Goal: Information Seeking & Learning: Check status

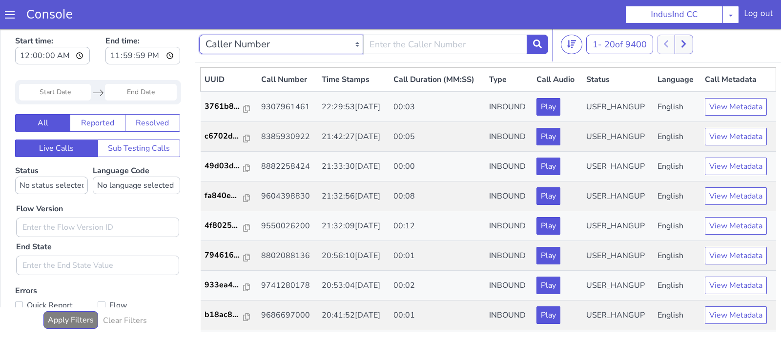
select select "customParameter"
click option "Custom Parameter" at bounding box center [0, 27] width 0 height 0
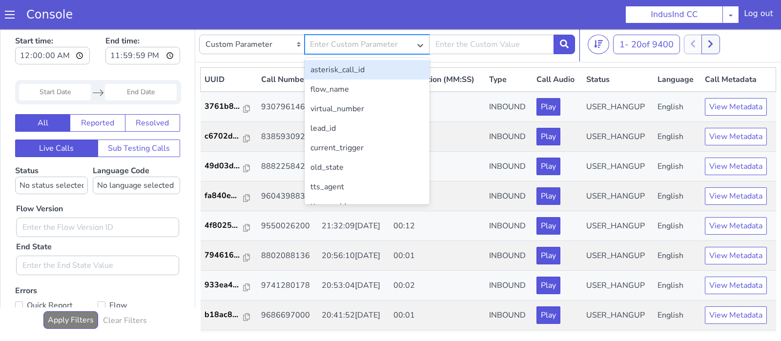
click at [394, 45] on div "Enter Custom Parameter" at bounding box center [354, 45] width 88 height 12
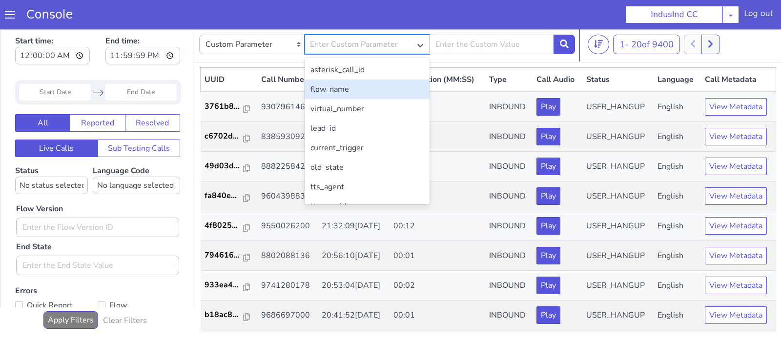
click at [346, 91] on div "flow_name" at bounding box center [367, 90] width 125 height 20
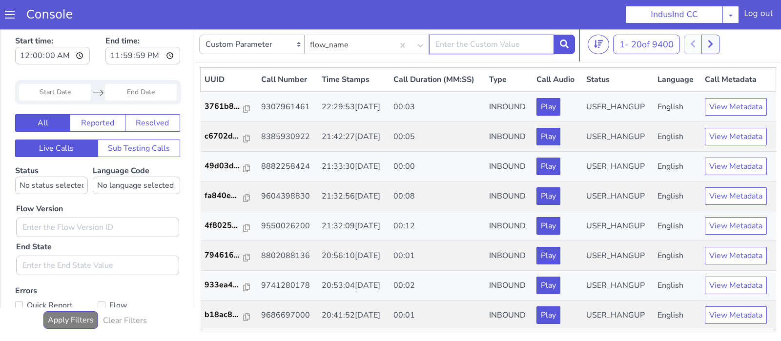
click at [487, 50] on input "text" at bounding box center [491, 45] width 125 height 20
click at [462, 43] on input "text" at bounding box center [491, 45] width 125 height 20
type input "Indusind-OCL"
click at [564, 42] on icon at bounding box center [564, 44] width 9 height 9
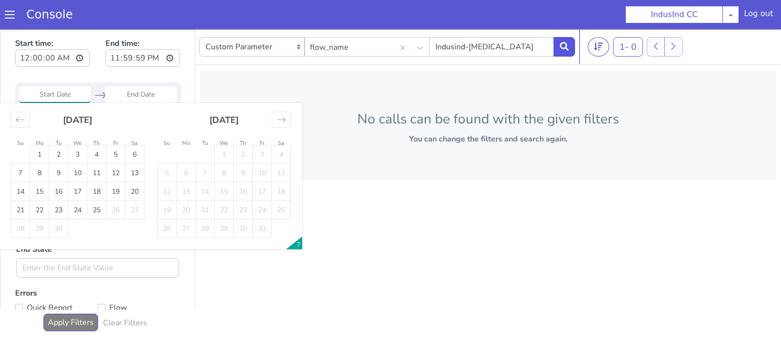
click at [51, 98] on input "Start Date" at bounding box center [55, 94] width 72 height 17
click at [63, 210] on td "23" at bounding box center [58, 210] width 19 height 19
type input "23 Sep 2025"
click at [63, 210] on td "23" at bounding box center [58, 210] width 19 height 19
type input "23 Sep 2025"
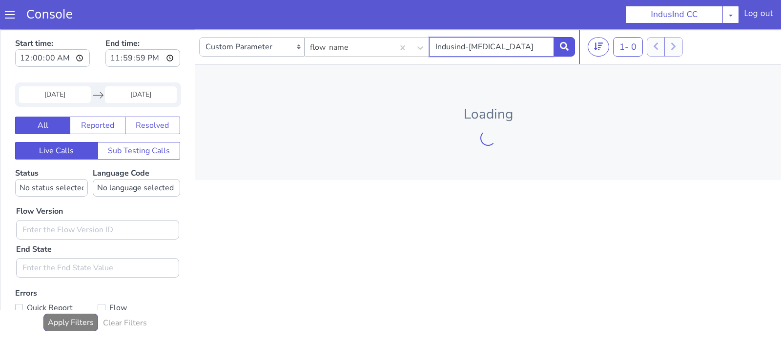
click at [434, 48] on input "Indusind-OCL" at bounding box center [491, 47] width 125 height 20
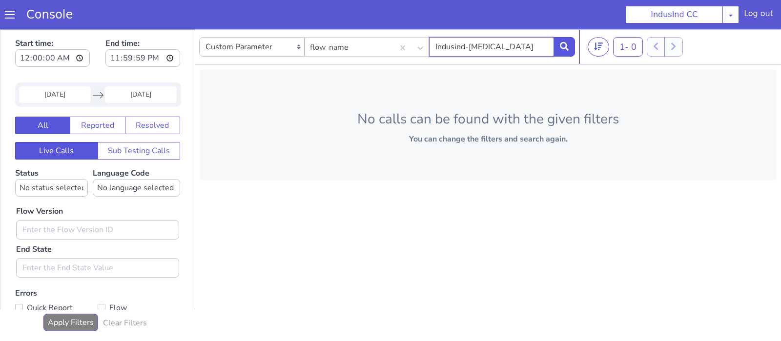
click at [515, 44] on input "Indusind-OCL" at bounding box center [491, 47] width 125 height 20
click at [75, 323] on button "Apply Filters" at bounding box center [70, 323] width 55 height 18
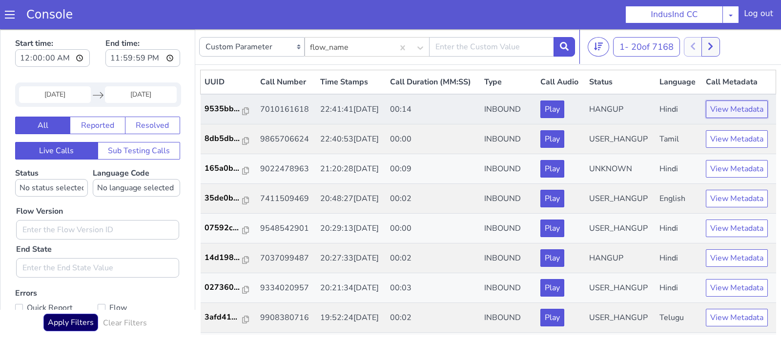
click at [732, 109] on button "View Metadata" at bounding box center [737, 110] width 62 height 18
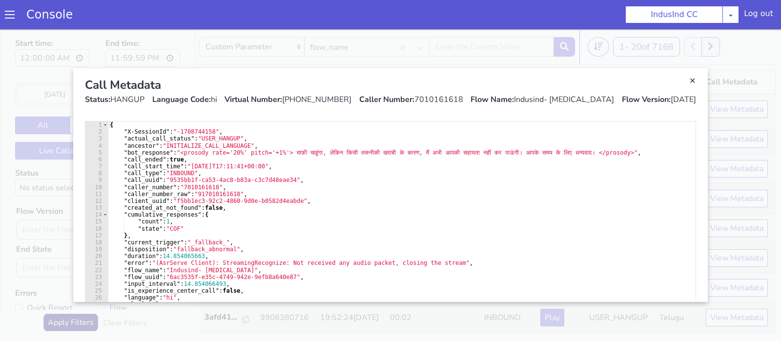
drag, startPoint x: 612, startPoint y: 97, endPoint x: 553, endPoint y: 100, distance: 58.6
click at [553, 100] on div "Status: HANGUP Language Code: hi Virtual Number: +918068513579 Caller Number: 7…" at bounding box center [390, 100] width 611 height 12
copy div "Indusind- OCL"
click at [476, 43] on link "Close" at bounding box center [390, 185] width 781 height 312
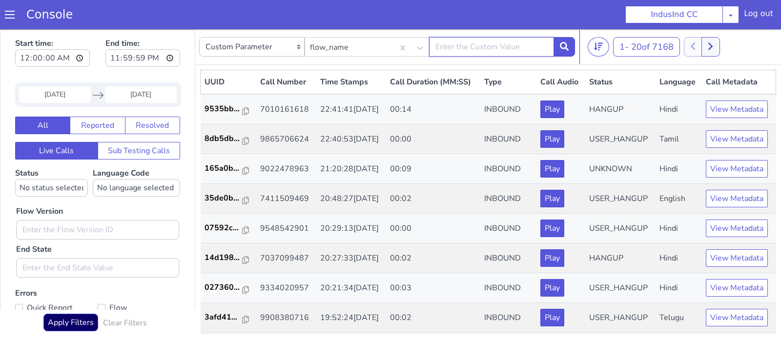
click at [476, 43] on input "text" at bounding box center [491, 47] width 125 height 20
paste input "Indusind- OCL"
type input "Indusind- OCL"
click at [567, 46] on icon at bounding box center [564, 46] width 9 height 9
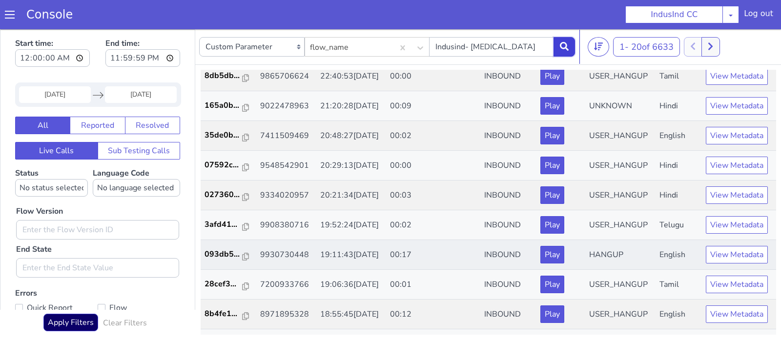
scroll to position [71, 0]
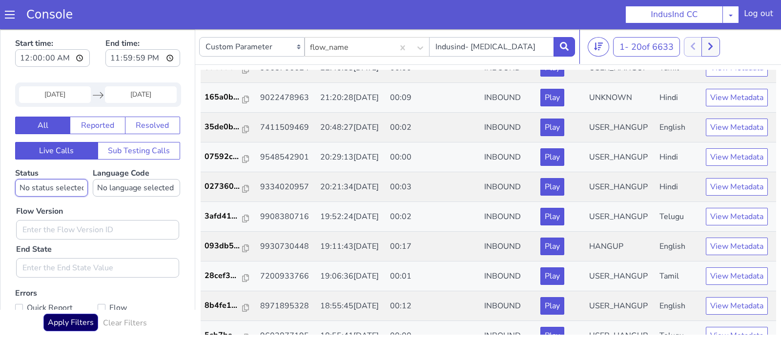
click at [15, 179] on select "No status selected HANGUP USER_HANGUP TRANSFER UNKNOWN" at bounding box center [51, 188] width 73 height 18
select select "HANGUP"
click option "HANGUP" at bounding box center [0, 29] width 0 height 0
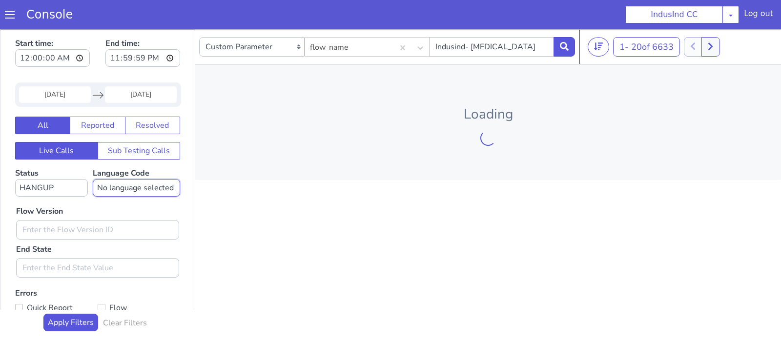
click at [93, 179] on select "No language selected Hindi English Tamil Telugu Kanada Marathi Malayalam Gujara…" at bounding box center [136, 188] width 87 height 18
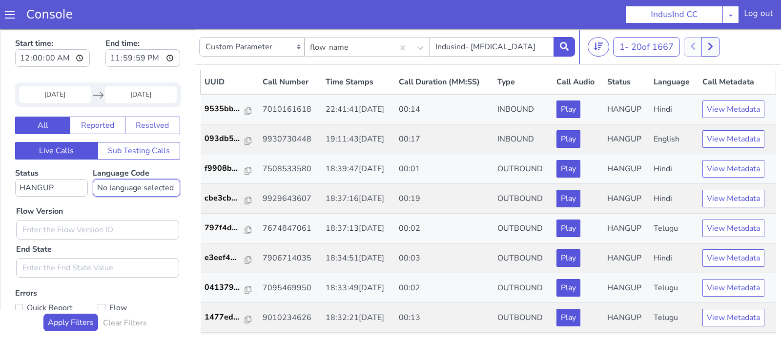
select select "te"
click option "Telugu" at bounding box center [0, 29] width 0 height 0
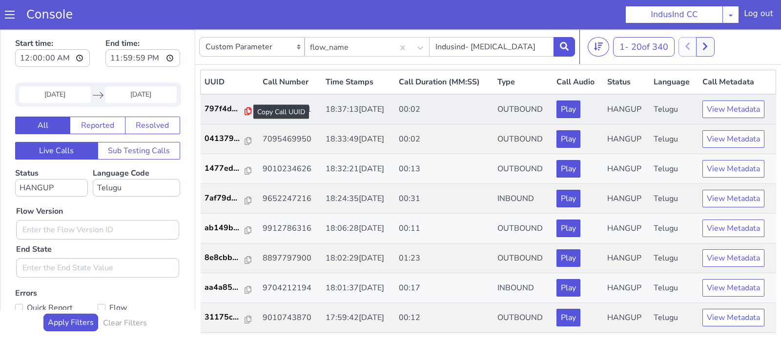
click at [245, 110] on icon at bounding box center [248, 111] width 7 height 8
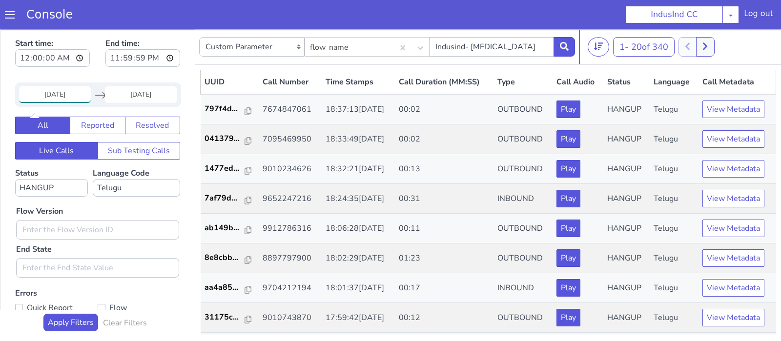
click at [70, 97] on input "23 Sep 2025" at bounding box center [55, 94] width 72 height 17
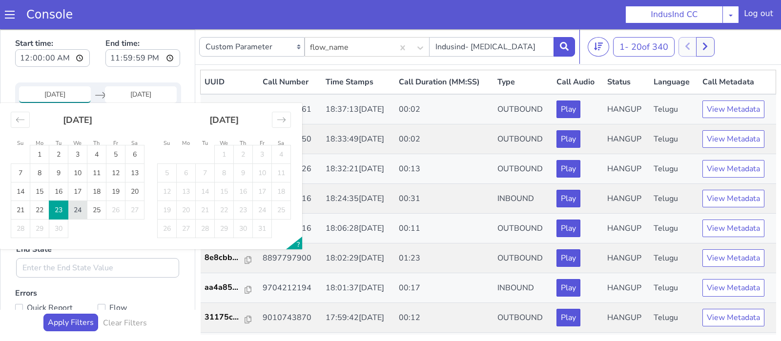
click at [82, 212] on td "24" at bounding box center [77, 210] width 19 height 19
type input "24 Sep 2025"
click at [82, 212] on td "24" at bounding box center [77, 210] width 19 height 19
type input "24 Sep 2025"
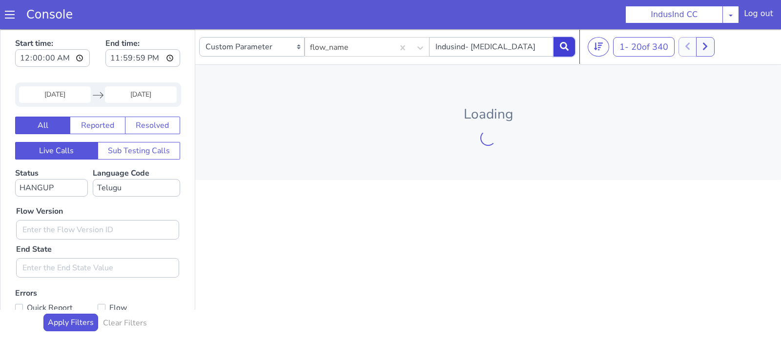
click at [563, 47] on icon at bounding box center [564, 46] width 9 height 9
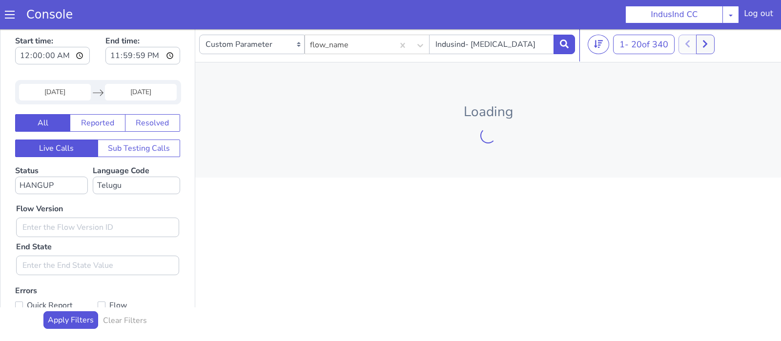
click at [474, 134] on div "Loading" at bounding box center [488, 120] width 586 height 115
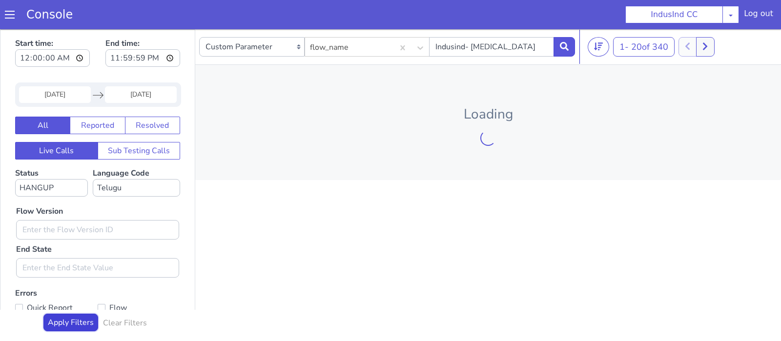
click at [81, 321] on button "Apply Filters" at bounding box center [70, 323] width 55 height 18
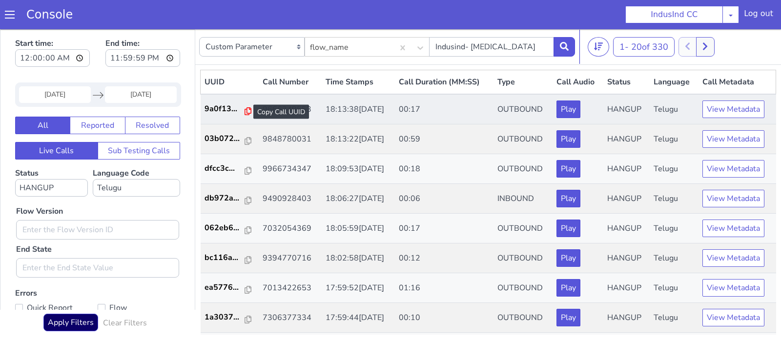
click at [245, 109] on icon at bounding box center [248, 111] width 7 height 8
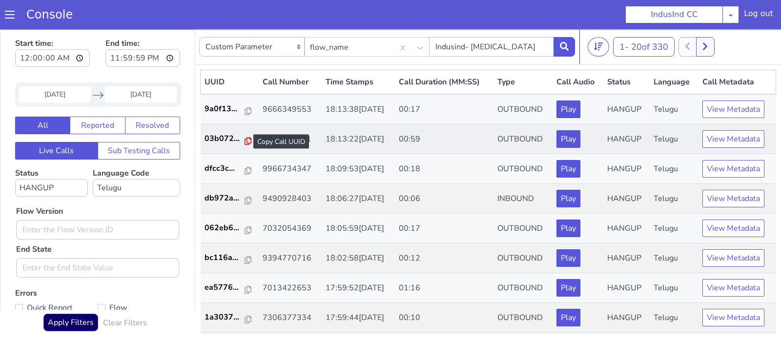
click at [245, 140] on icon at bounding box center [248, 141] width 7 height 8
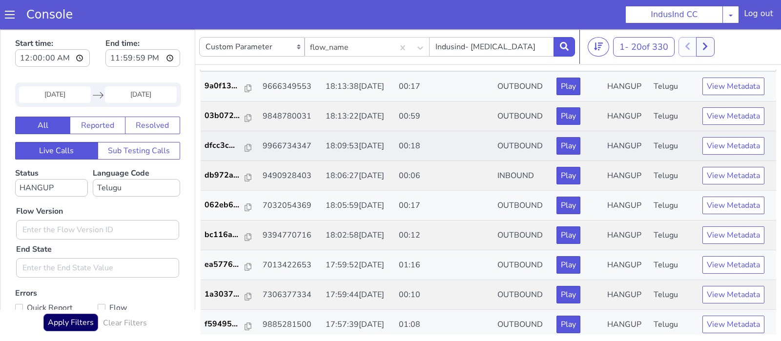
scroll to position [27, 0]
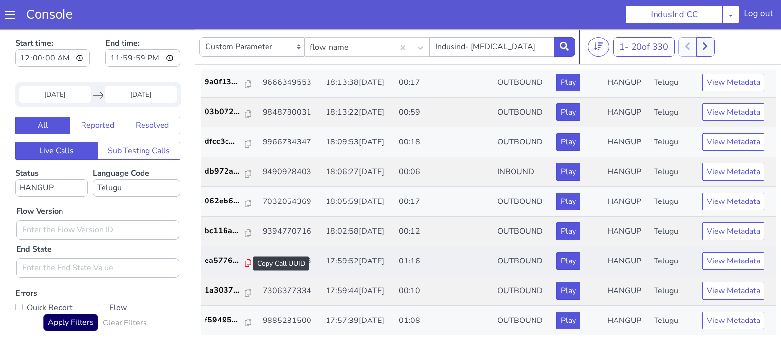
click at [245, 259] on icon at bounding box center [248, 263] width 7 height 8
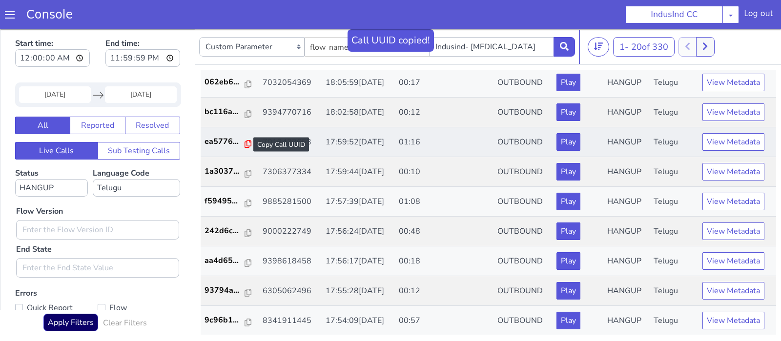
scroll to position [148, 0]
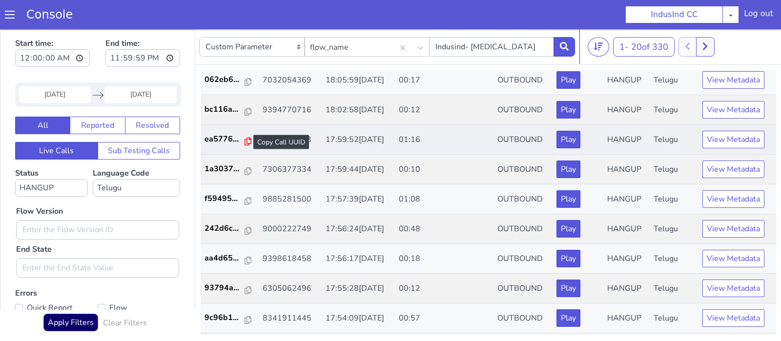
click at [246, 141] on icon at bounding box center [248, 142] width 7 height 8
click at [223, 140] on p "ea5776..." at bounding box center [225, 139] width 41 height 12
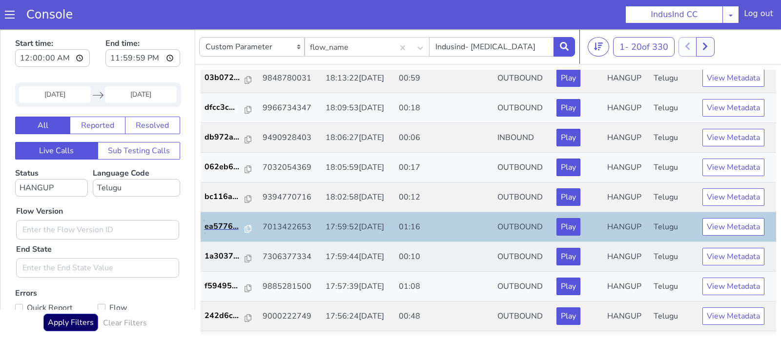
scroll to position [0, 0]
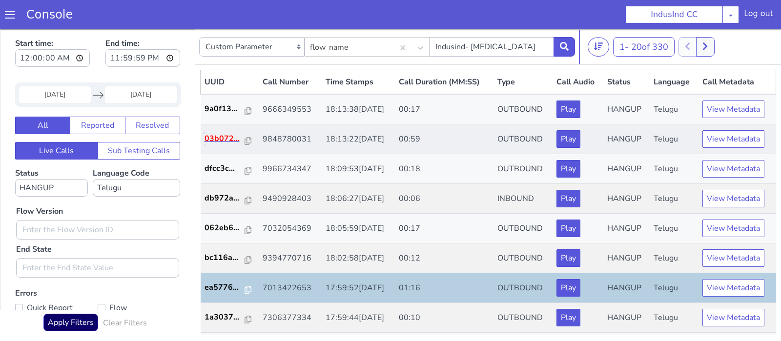
click at [221, 140] on p "03b072..." at bounding box center [225, 139] width 41 height 12
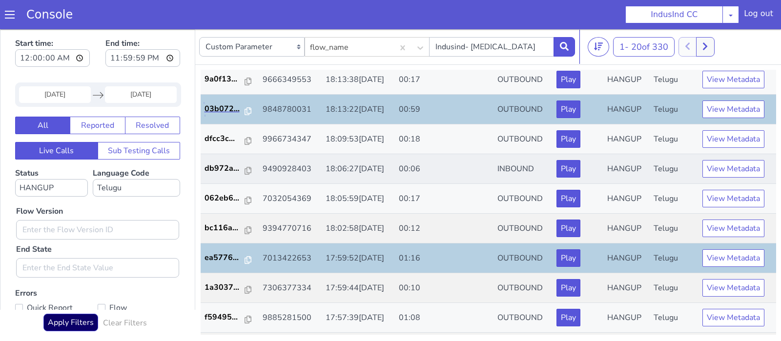
scroll to position [32, 0]
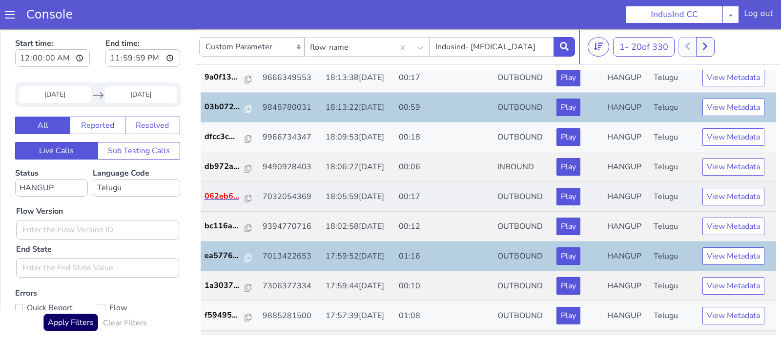
click at [223, 198] on p "062eb6..." at bounding box center [225, 196] width 41 height 12
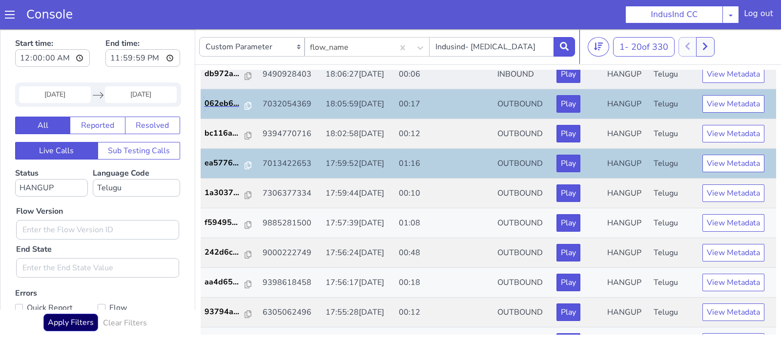
scroll to position [126, 0]
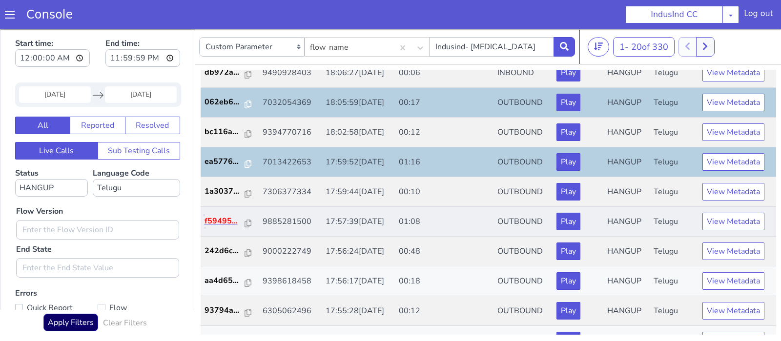
click at [233, 222] on p "f59495..." at bounding box center [225, 221] width 41 height 12
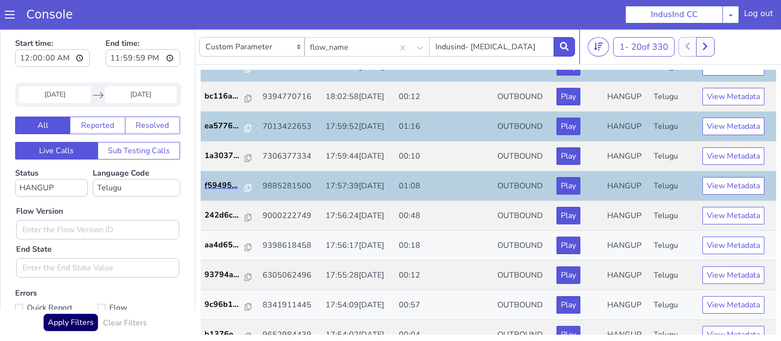
scroll to position [164, 0]
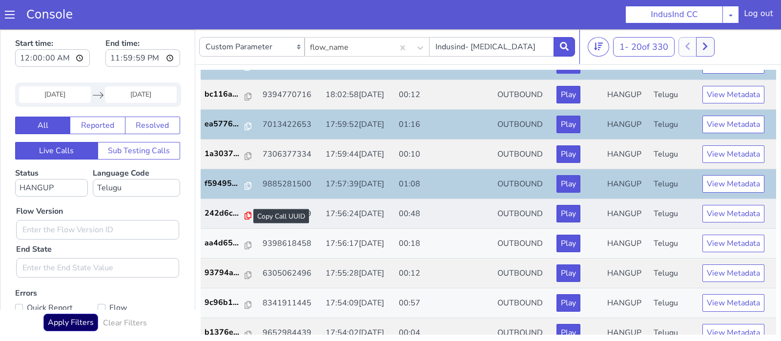
click at [245, 215] on icon at bounding box center [248, 216] width 7 height 8
click at [224, 213] on p "242d6c..." at bounding box center [225, 214] width 41 height 12
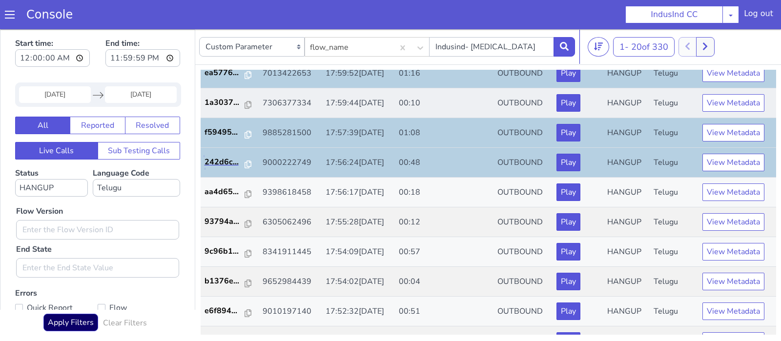
scroll to position [215, 0]
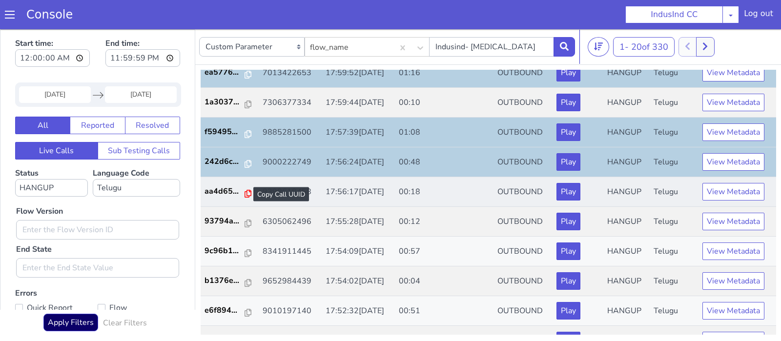
click at [245, 190] on icon at bounding box center [248, 194] width 7 height 8
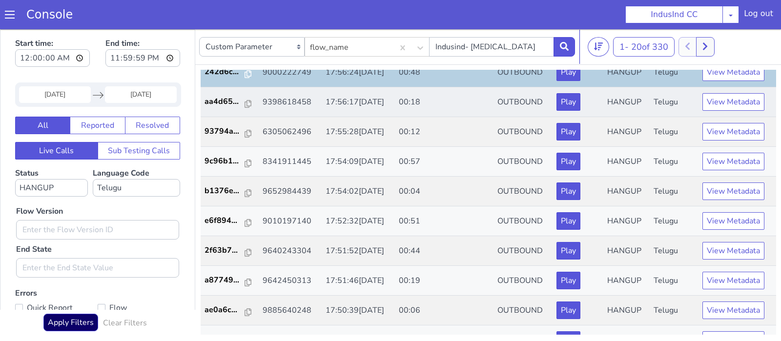
scroll to position [306, 0]
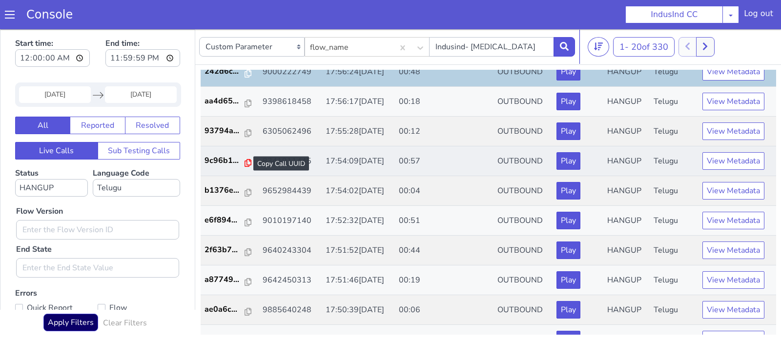
click at [245, 160] on icon at bounding box center [248, 163] width 7 height 8
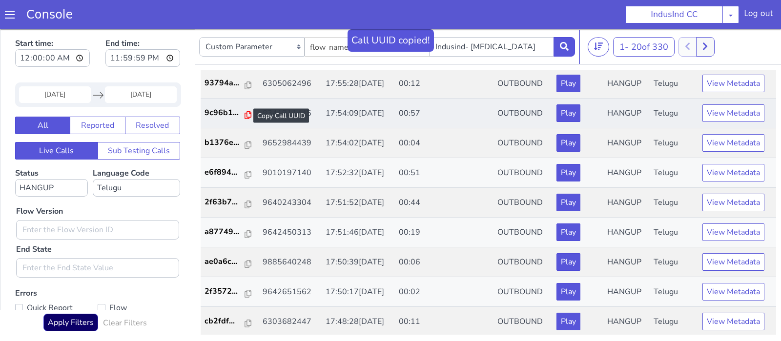
scroll to position [2, 0]
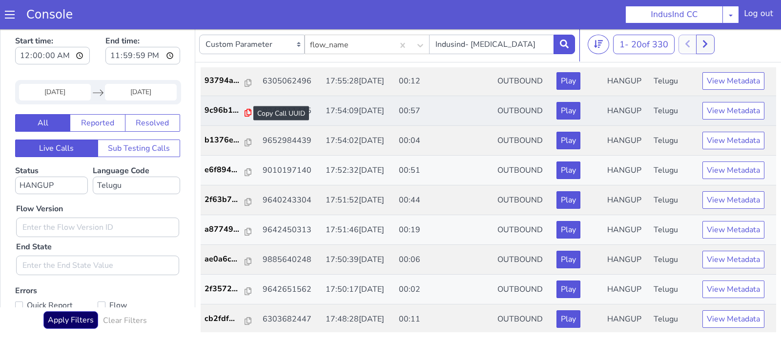
click at [245, 110] on icon at bounding box center [248, 113] width 7 height 8
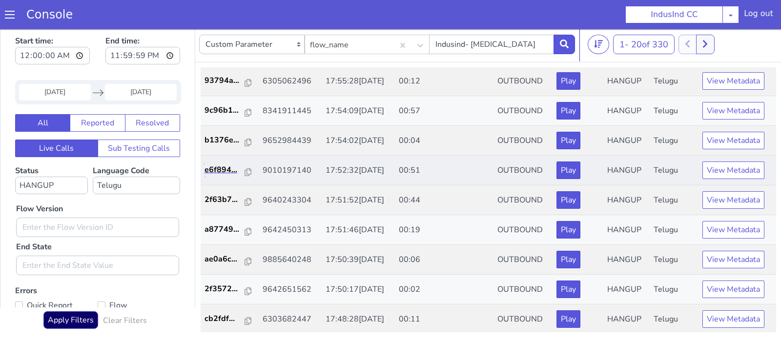
click at [248, 167] on link "e6f894..." at bounding box center [230, 170] width 51 height 12
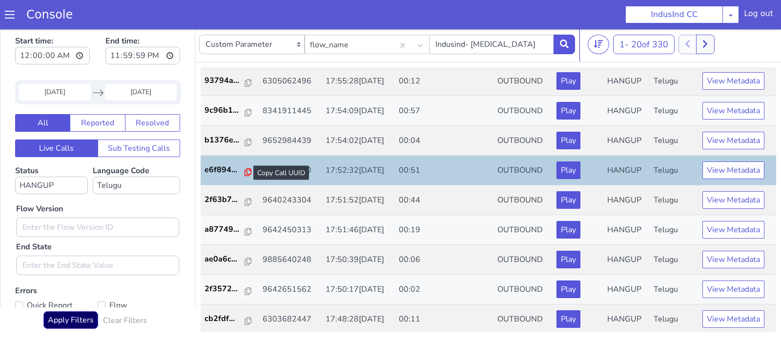
click at [245, 170] on icon at bounding box center [248, 172] width 7 height 8
click at [241, 197] on p "2f63b7..." at bounding box center [225, 200] width 41 height 12
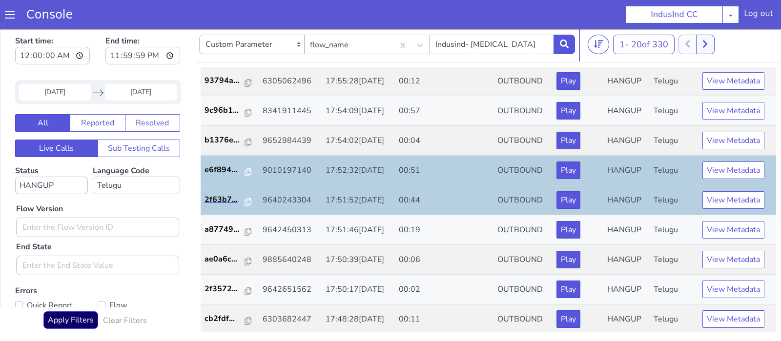
click at [249, 199] on link "2f63b7..." at bounding box center [230, 200] width 51 height 12
click at [245, 199] on icon at bounding box center [248, 202] width 7 height 8
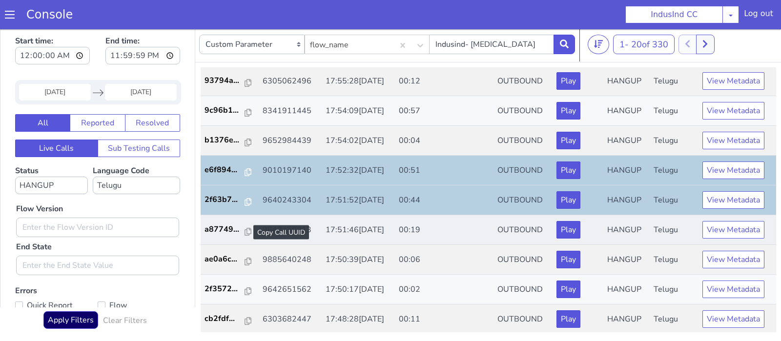
click at [248, 227] on div at bounding box center [248, 233] width 7 height 12
click at [239, 231] on p "a87749..." at bounding box center [225, 230] width 41 height 12
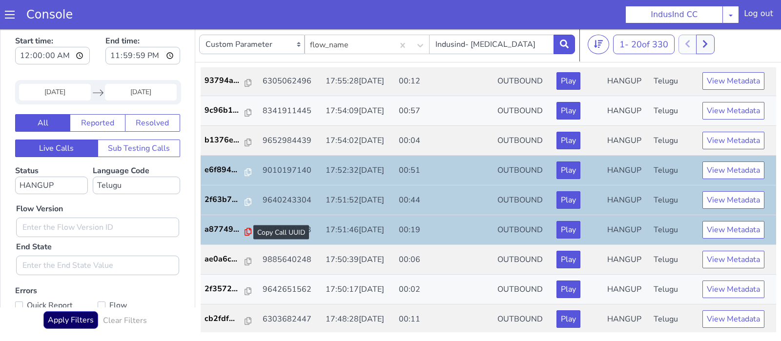
click at [245, 228] on icon at bounding box center [248, 232] width 7 height 8
click at [708, 47] on icon at bounding box center [705, 44] width 5 height 9
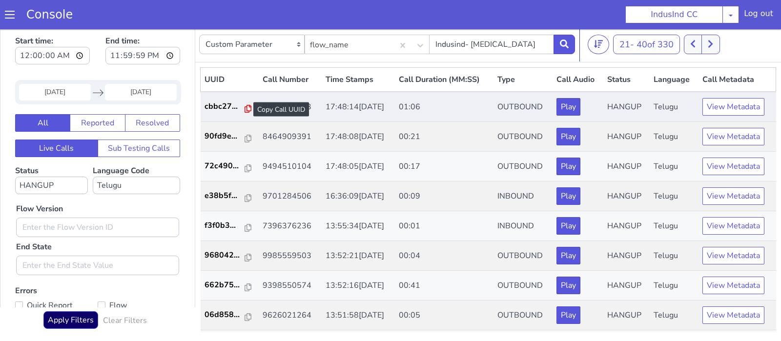
click at [245, 108] on icon at bounding box center [248, 109] width 7 height 8
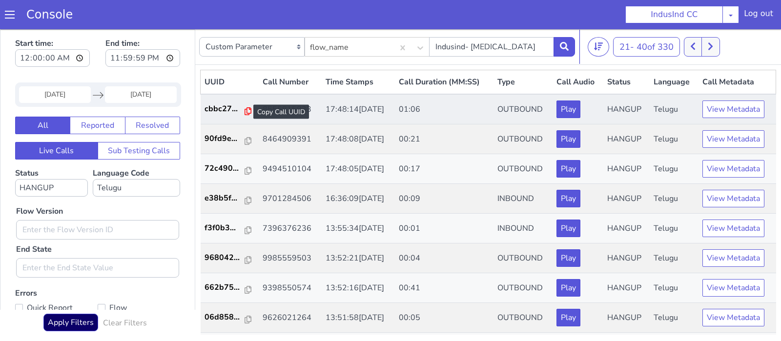
click at [245, 111] on icon at bounding box center [248, 111] width 7 height 8
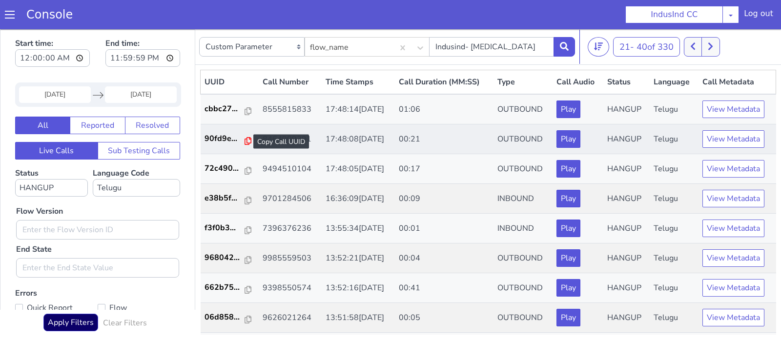
click at [245, 139] on icon at bounding box center [248, 141] width 7 height 8
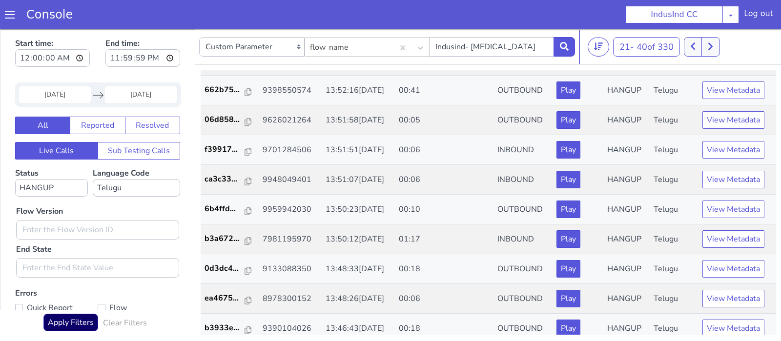
scroll to position [201, 0]
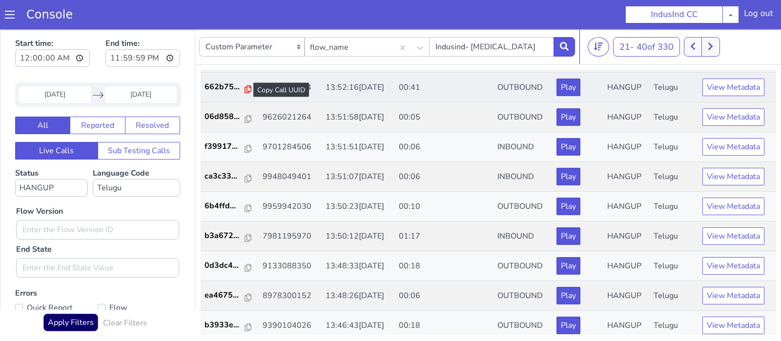
click at [246, 85] on icon at bounding box center [248, 89] width 7 height 8
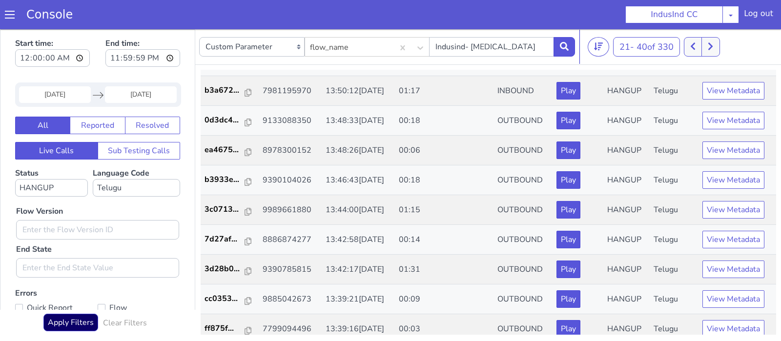
scroll to position [354, 0]
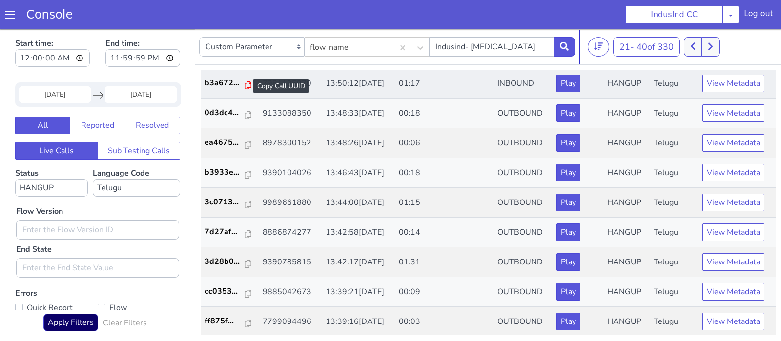
click at [245, 84] on icon at bounding box center [248, 86] width 7 height 8
click at [245, 203] on icon at bounding box center [248, 205] width 7 height 8
click at [245, 202] on icon at bounding box center [248, 205] width 7 height 8
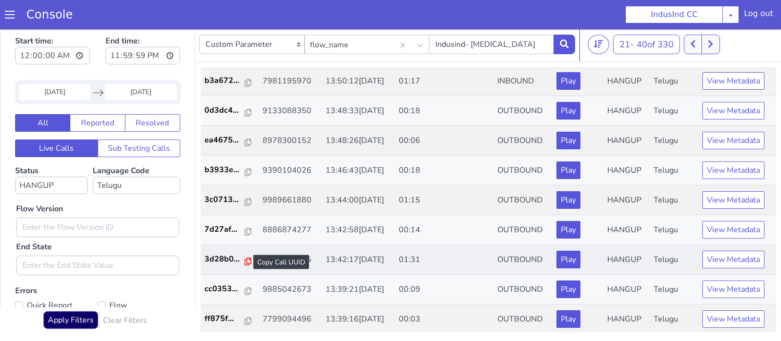
click at [246, 258] on icon at bounding box center [248, 262] width 7 height 8
click at [719, 42] on button at bounding box center [711, 45] width 18 height 20
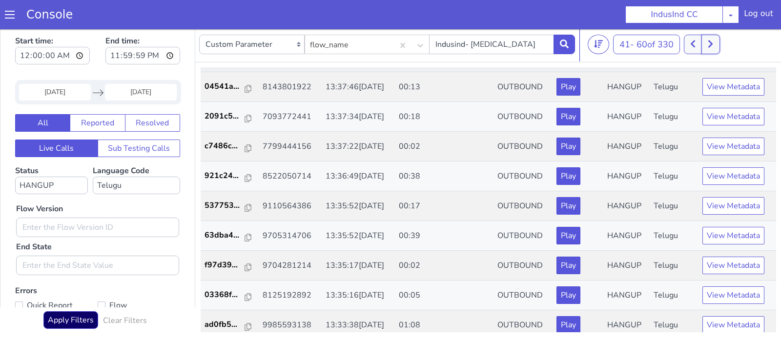
scroll to position [232, 0]
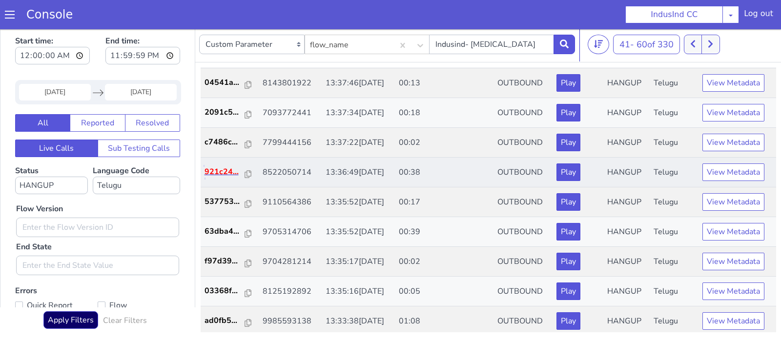
click at [241, 173] on p "921c24..." at bounding box center [225, 172] width 41 height 12
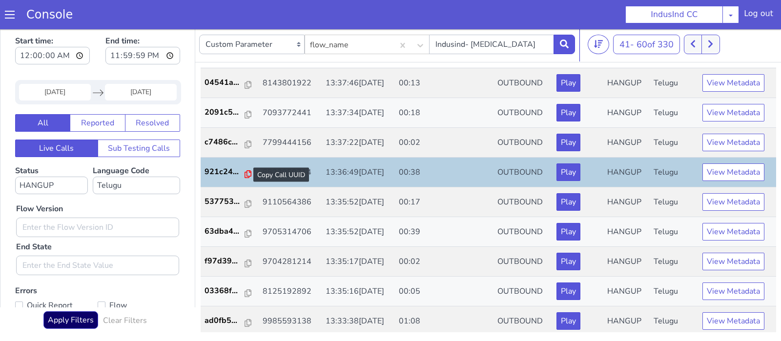
click at [246, 170] on icon at bounding box center [248, 174] width 7 height 8
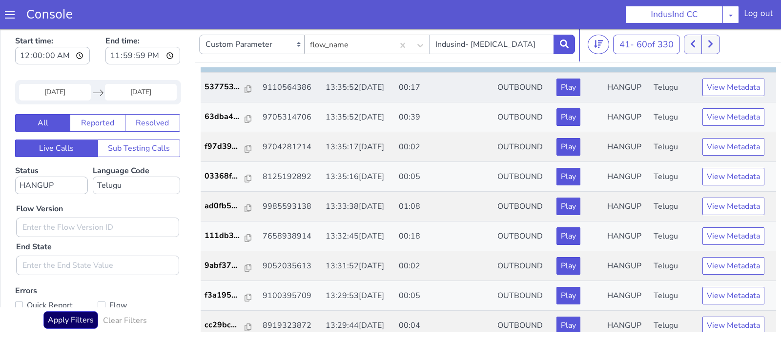
scroll to position [354, 0]
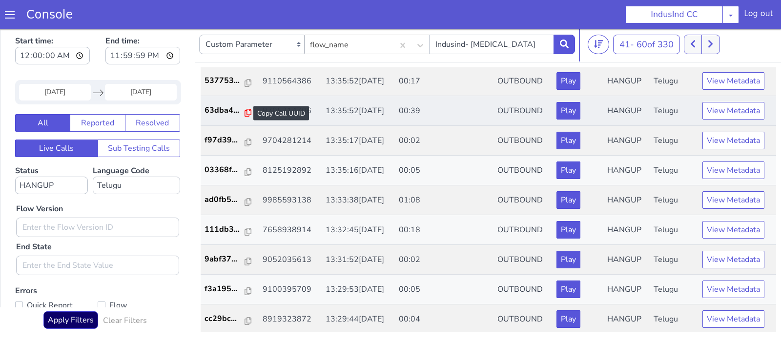
click at [245, 109] on icon at bounding box center [248, 113] width 7 height 8
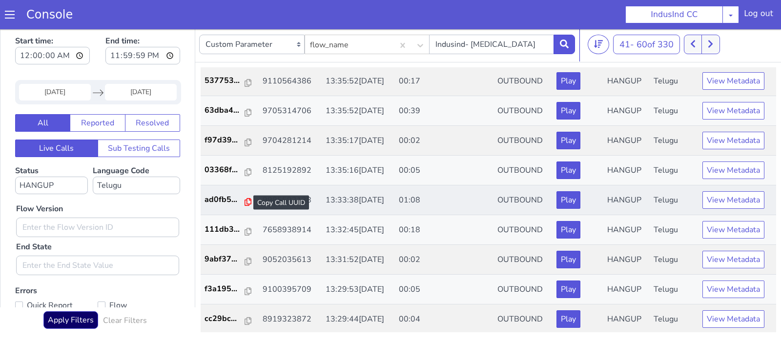
click at [245, 198] on icon at bounding box center [248, 202] width 7 height 8
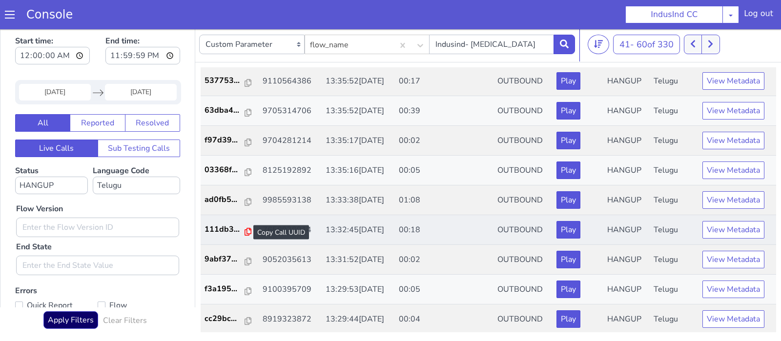
click at [245, 230] on icon at bounding box center [248, 232] width 7 height 8
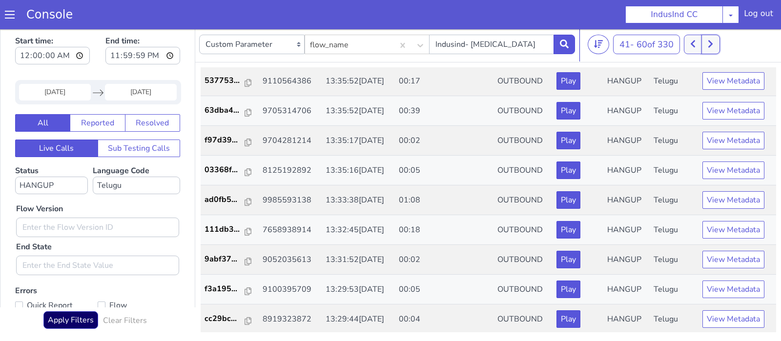
click at [716, 49] on button at bounding box center [711, 45] width 18 height 20
